Goal: Communication & Community: Share content

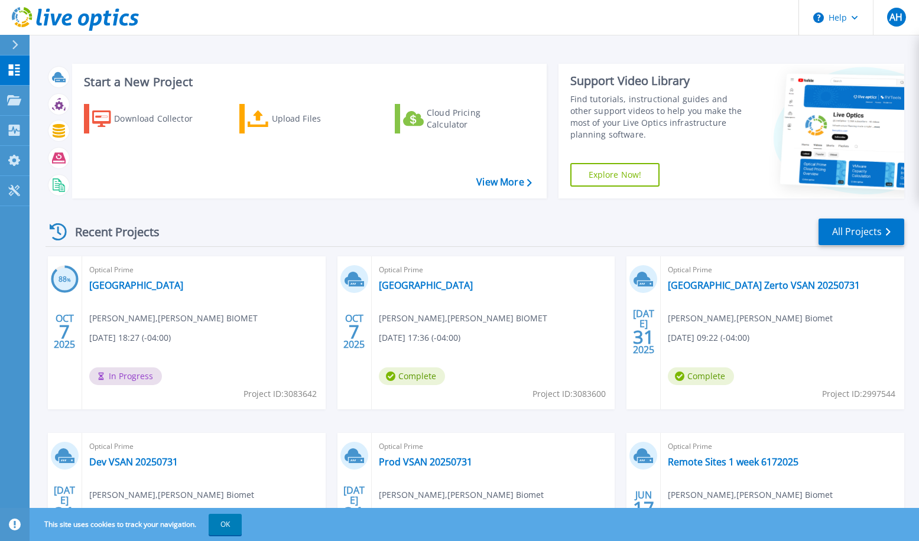
click at [166, 281] on div "Optical Prime Changzhou [PERSON_NAME] , [PERSON_NAME] BIOMET [DATE] 18:27 (-04:…" at bounding box center [204, 333] width 244 height 153
click at [119, 284] on link "[GEOGRAPHIC_DATA]" at bounding box center [136, 286] width 94 height 12
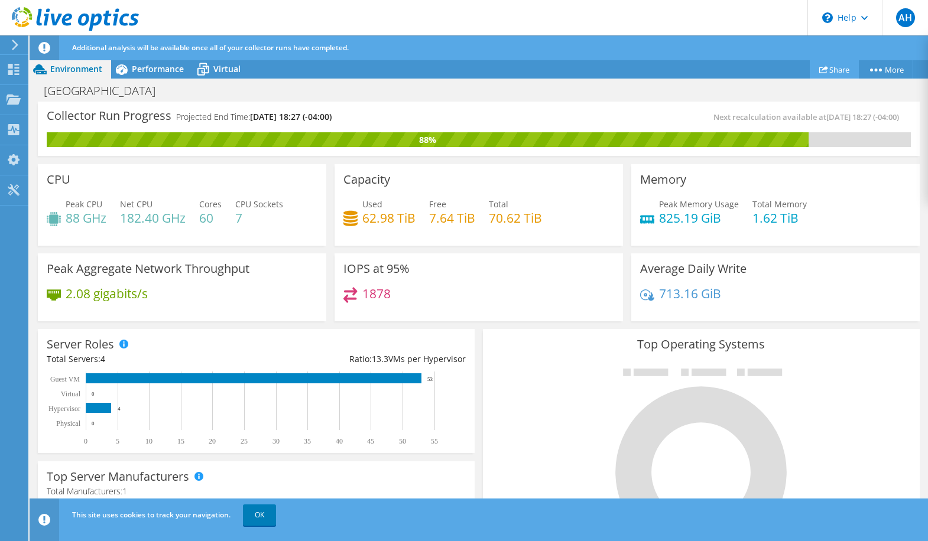
click at [840, 74] on link "Share" at bounding box center [834, 69] width 49 height 18
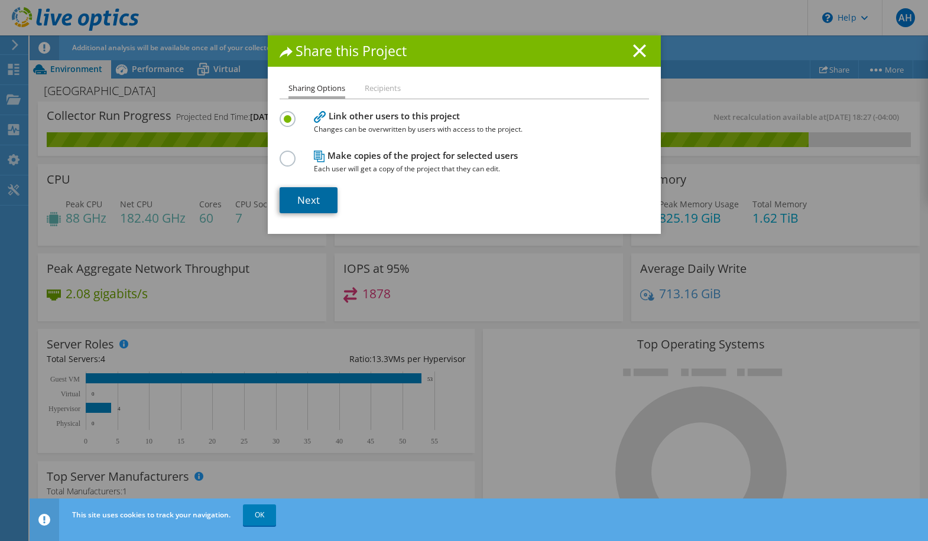
click at [314, 205] on link "Next" at bounding box center [309, 200] width 58 height 26
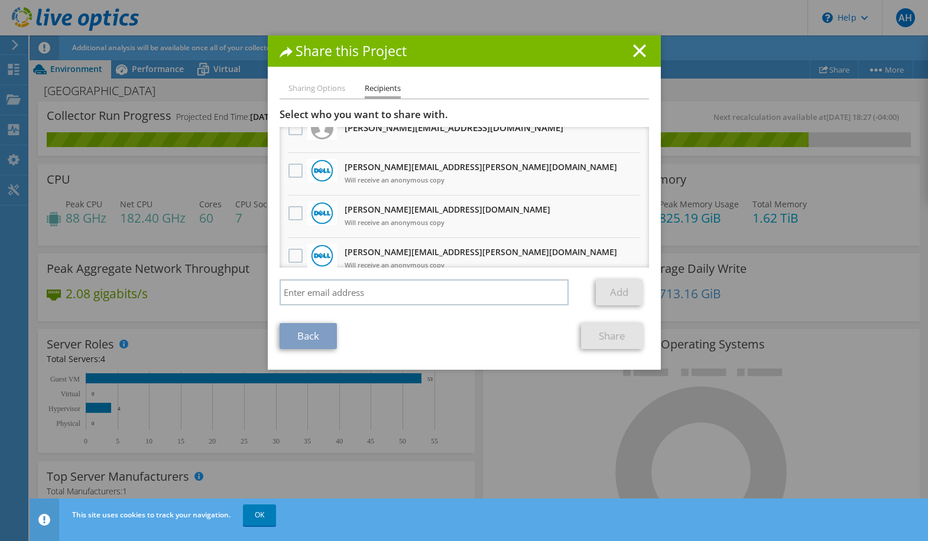
scroll to position [115, 0]
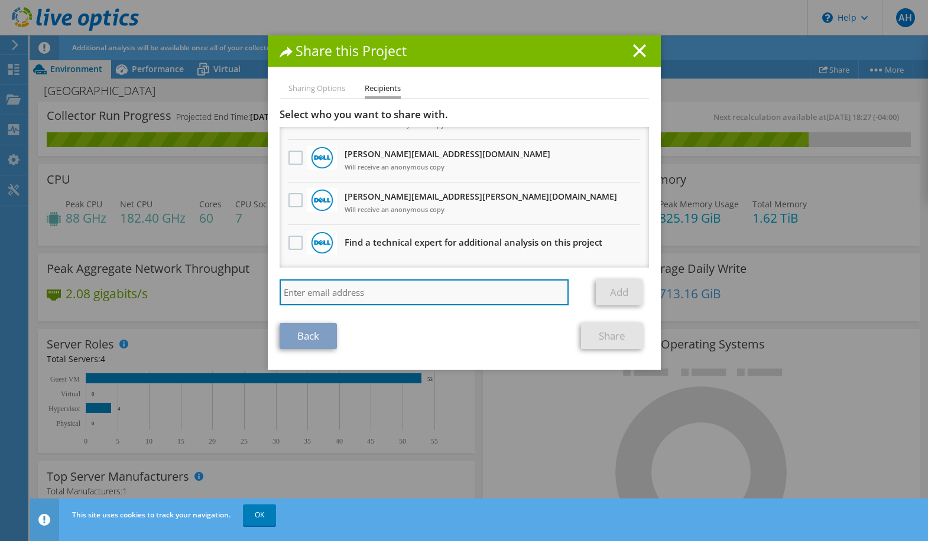
click at [401, 281] on input "search" at bounding box center [425, 293] width 290 height 26
type input "[PERSON_NAME][EMAIL_ADDRESS][PERSON_NAME][DOMAIN_NAME]"
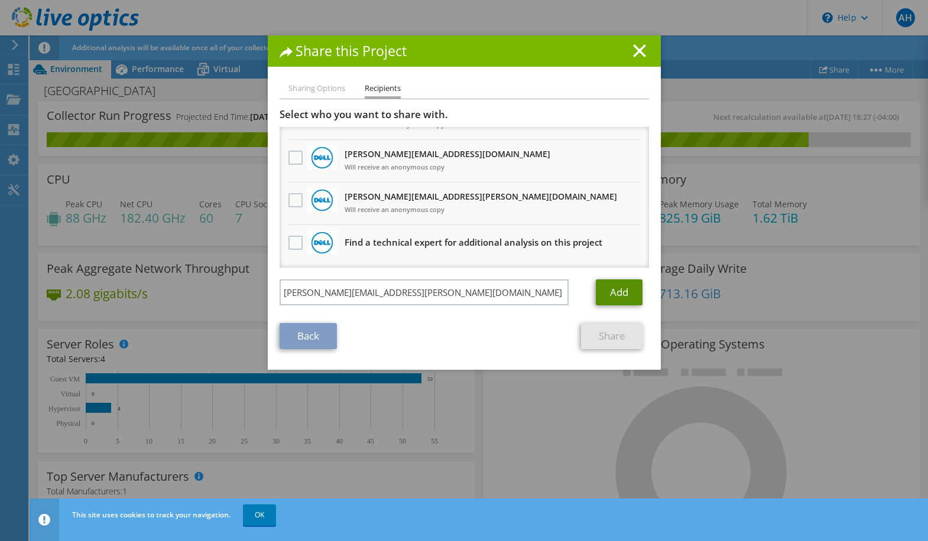
click at [616, 283] on link "Add" at bounding box center [619, 293] width 47 height 26
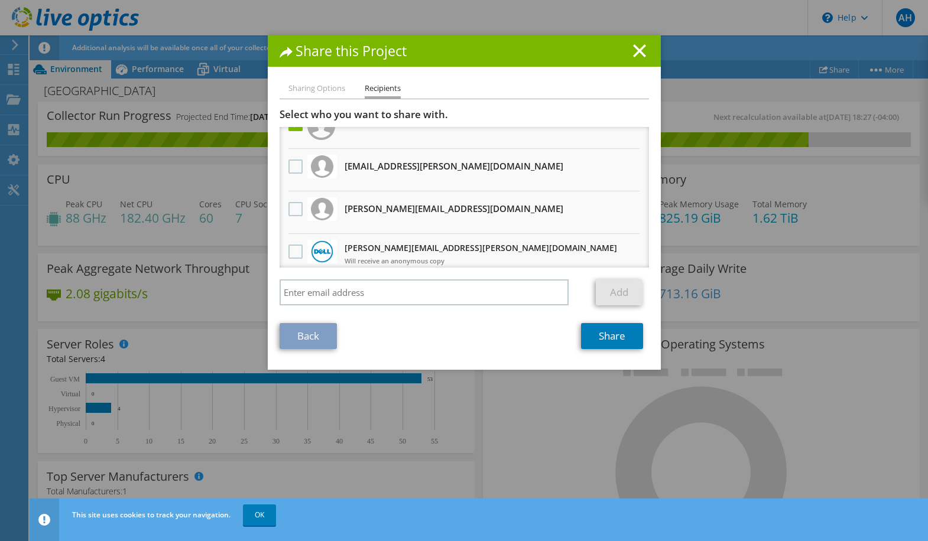
scroll to position [0, 0]
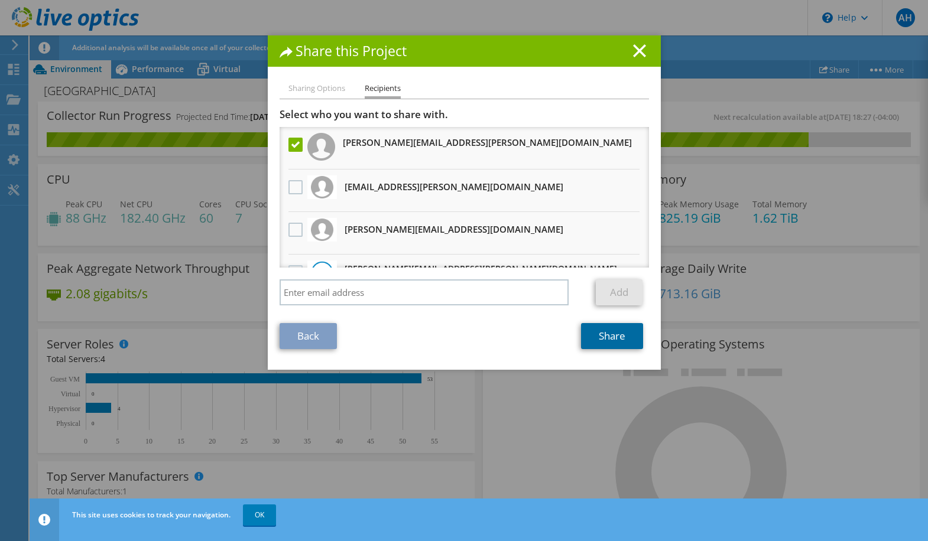
click at [607, 333] on link "Share" at bounding box center [612, 336] width 62 height 26
